Goal: Information Seeking & Learning: Learn about a topic

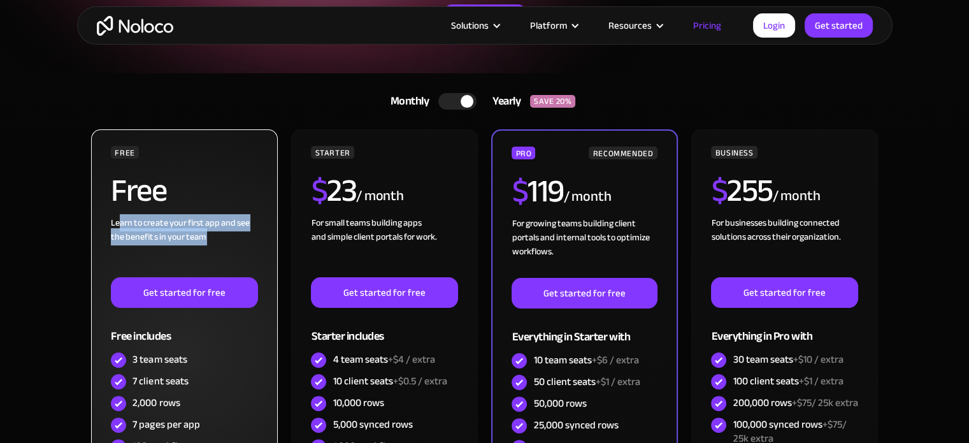
click at [234, 246] on div "Learn to create your first app and see the benefits in your team ‍" at bounding box center [184, 246] width 146 height 61
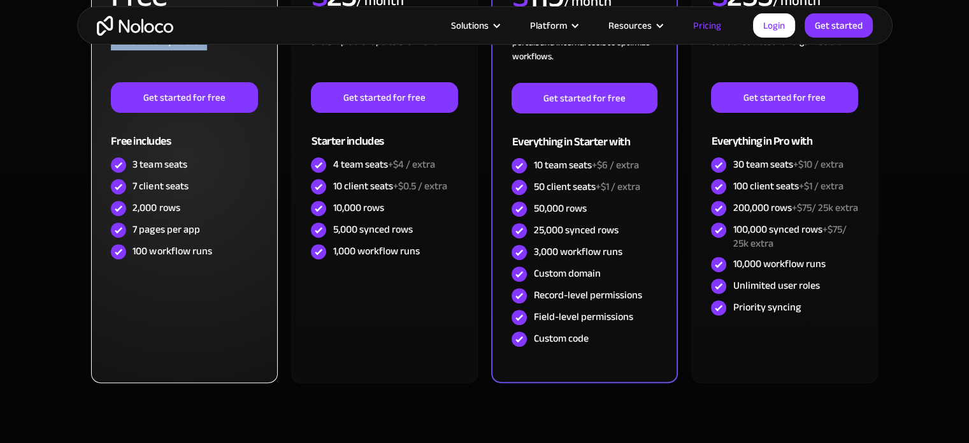
scroll to position [424, 0]
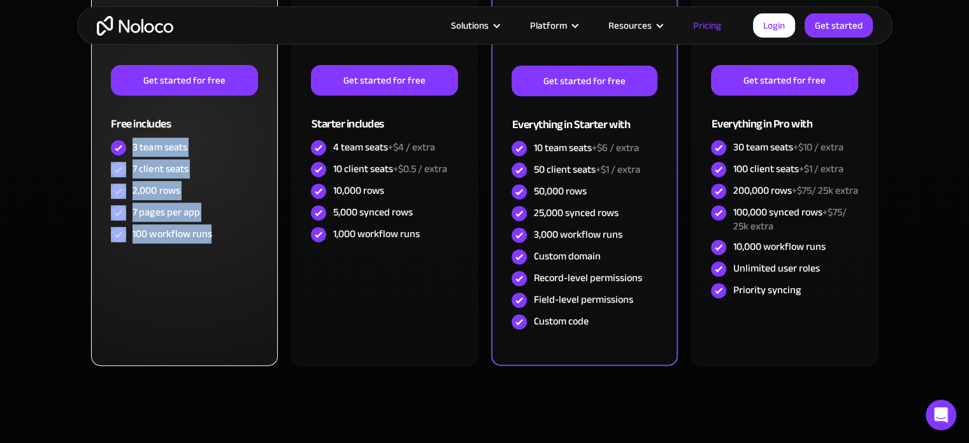
drag, startPoint x: 132, startPoint y: 141, endPoint x: 222, endPoint y: 225, distance: 122.5
click at [222, 224] on div "FREE Free Learn to create your first app and see the benefits in your team ‍ Ge…" at bounding box center [184, 89] width 146 height 311
click at [222, 225] on div "100 workflow runs" at bounding box center [184, 235] width 146 height 22
drag, startPoint x: 216, startPoint y: 234, endPoint x: 99, endPoint y: 120, distance: 163.0
click at [99, 120] on div "FREE Free Learn to create your first app and see the benefits in your team ‍ Ge…" at bounding box center [184, 141] width 186 height 448
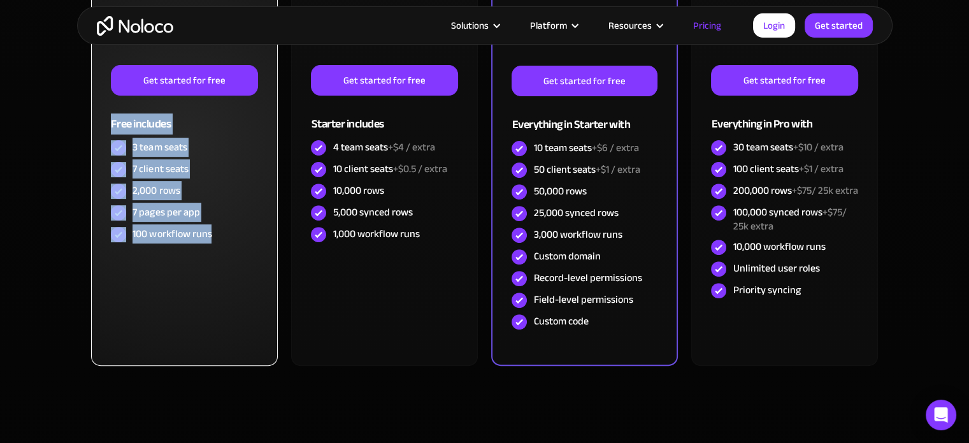
click at [99, 120] on div "FREE Free Learn to create your first app and see the benefits in your team ‍ Ge…" at bounding box center [184, 141] width 186 height 448
drag, startPoint x: 99, startPoint y: 120, endPoint x: 232, endPoint y: 241, distance: 179.8
click at [232, 241] on div "FREE Free Learn to create your first app and see the benefits in your team ‍ Ge…" at bounding box center [184, 141] width 186 height 448
click at [232, 241] on div "100 workflow runs" at bounding box center [184, 235] width 146 height 22
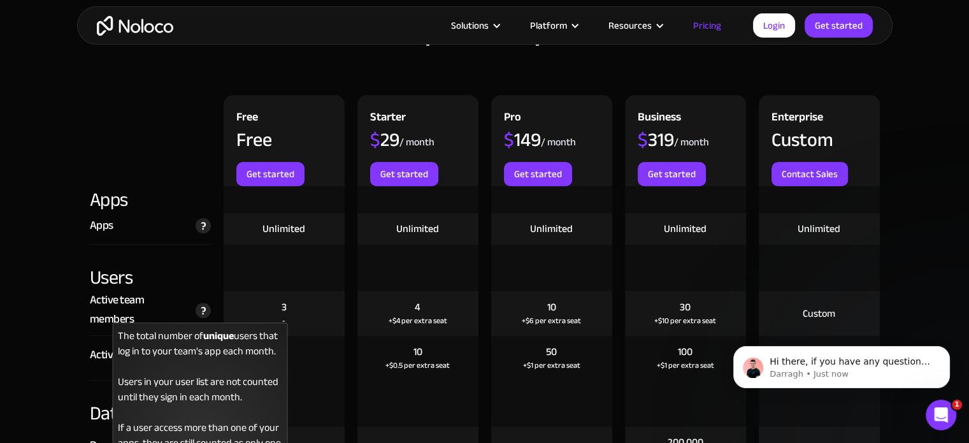
scroll to position [1486, 0]
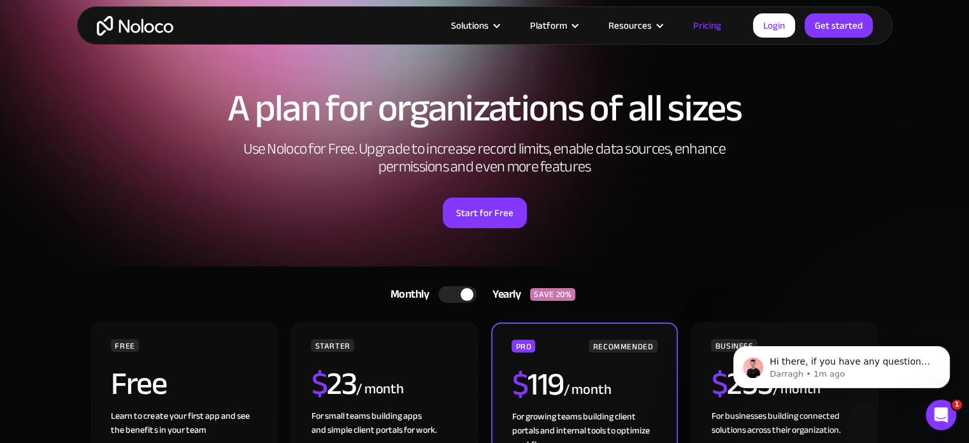
scroll to position [0, 0]
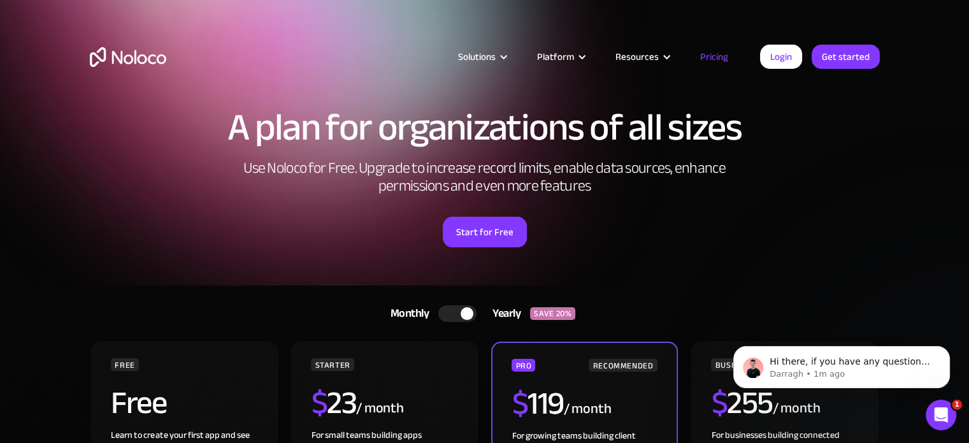
click at [119, 52] on img "home" at bounding box center [128, 57] width 76 height 20
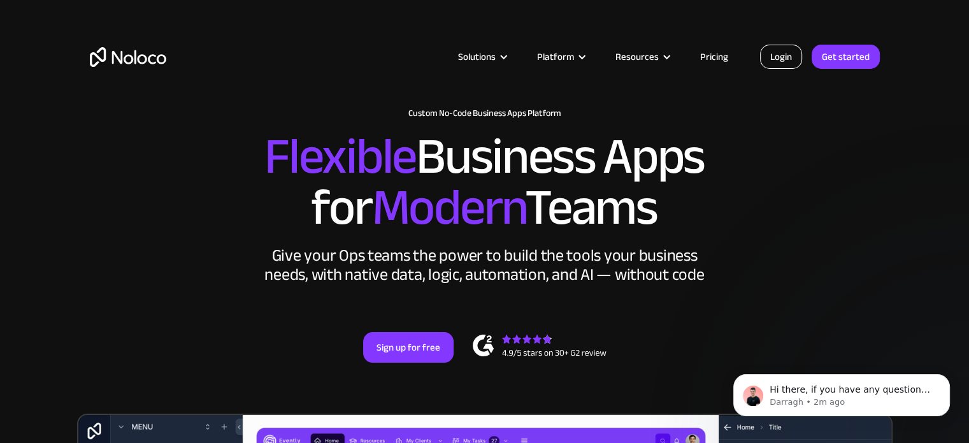
click at [788, 57] on link "Login" at bounding box center [781, 57] width 42 height 24
